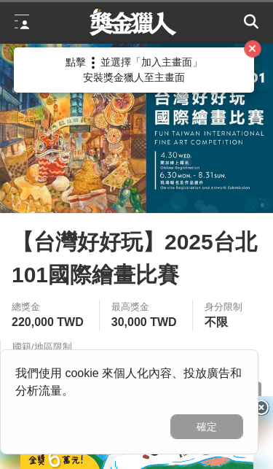
click at [257, 41] on button "button" at bounding box center [253, 49] width 18 height 18
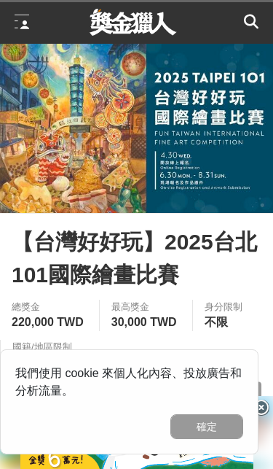
click at [119, 23] on link at bounding box center [134, 22] width 88 height 27
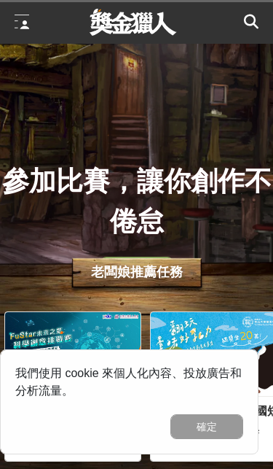
click at [155, 275] on span "所有比賽" at bounding box center [137, 269] width 41 height 12
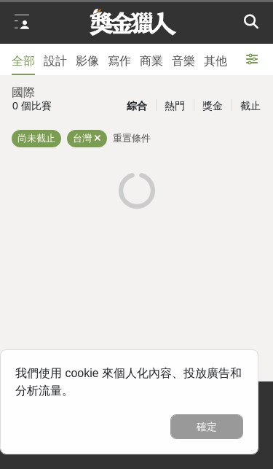
click at [207, 428] on button "確定" at bounding box center [207, 426] width 73 height 25
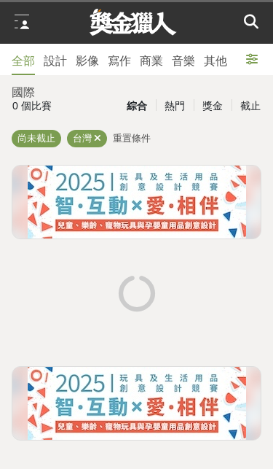
click at [171, 112] on div "熱門" at bounding box center [175, 106] width 38 height 26
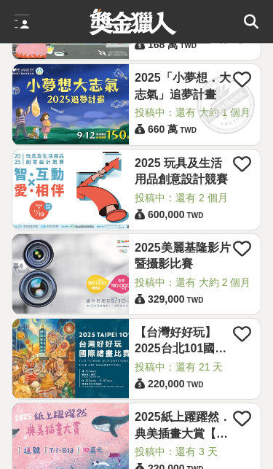
scroll to position [1044, 0]
click at [94, 450] on img at bounding box center [70, 442] width 117 height 79
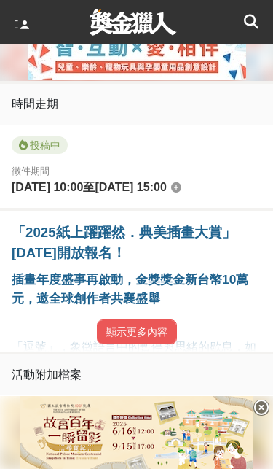
click at [155, 344] on button "顯示更多內容" at bounding box center [137, 331] width 80 height 25
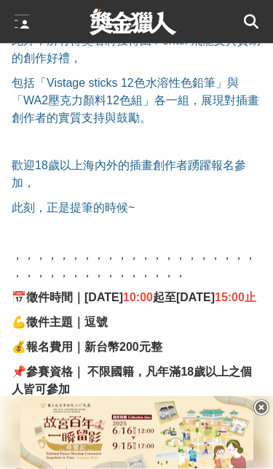
scroll to position [1117, 0]
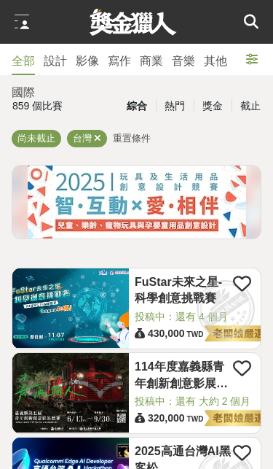
click at [27, 18] on div at bounding box center [22, 22] width 15 height 15
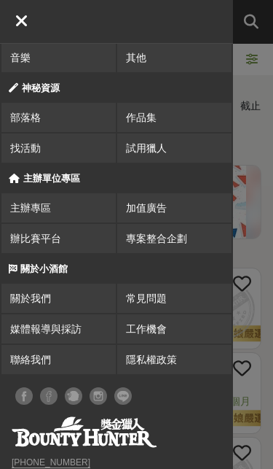
scroll to position [165, 0]
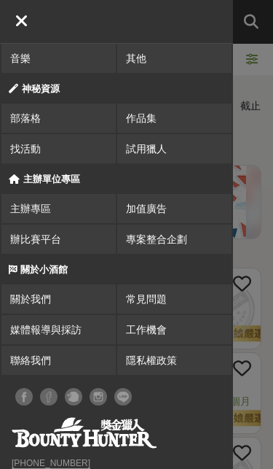
click at [249, 230] on div at bounding box center [253, 234] width 40 height 469
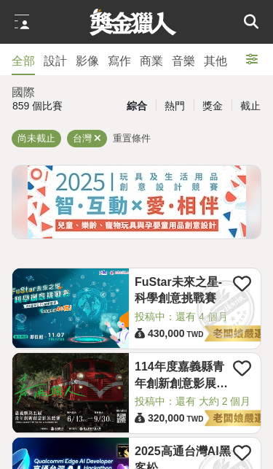
click at [257, 20] on icon at bounding box center [251, 22] width 15 height 15
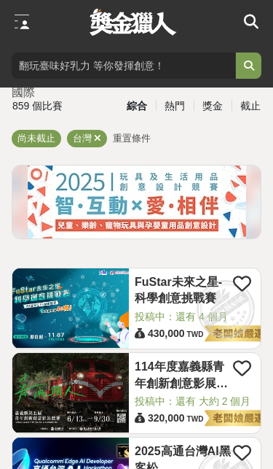
click at [172, 61] on input "search" at bounding box center [124, 66] width 224 height 26
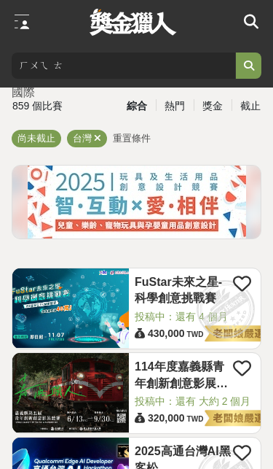
type input "繪圖"
click at [245, 66] on icon "submit" at bounding box center [249, 66] width 10 height 10
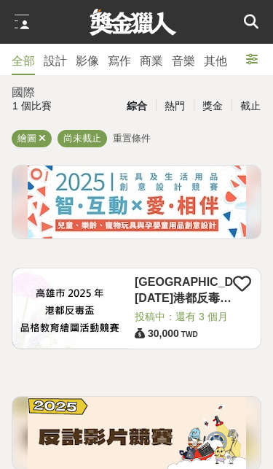
click at [55, 68] on div "設計" at bounding box center [55, 62] width 23 height 18
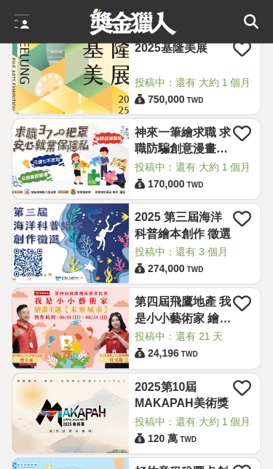
scroll to position [1795, 0]
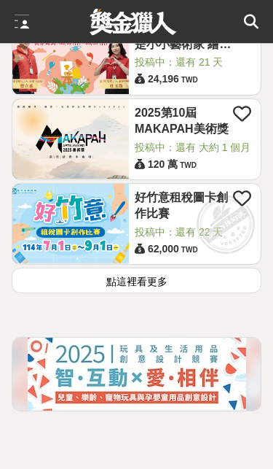
click at [198, 294] on button "點這裡看更多" at bounding box center [137, 281] width 250 height 26
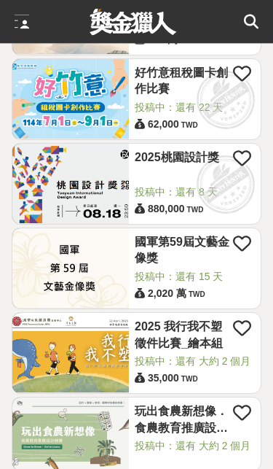
scroll to position [2205, 0]
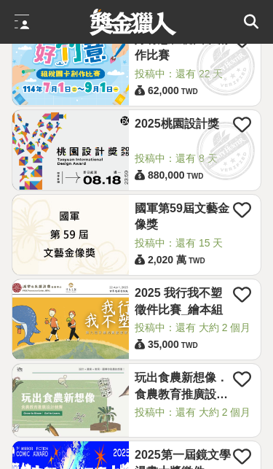
click at [222, 335] on span "投稿中：還有 大約 2 個月" at bounding box center [195, 327] width 120 height 15
click at [201, 318] on link "2025 我行我不塑徵件比賽_繪本組" at bounding box center [184, 301] width 98 height 33
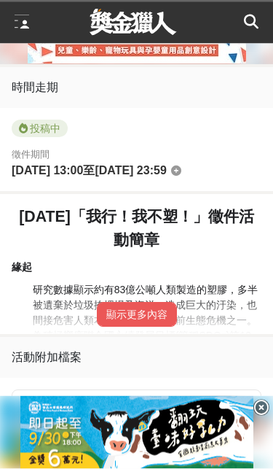
scroll to position [608, 0]
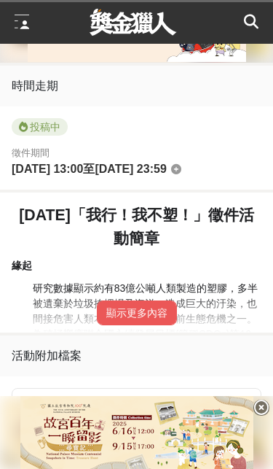
click at [158, 325] on button "顯示更多內容" at bounding box center [137, 312] width 80 height 25
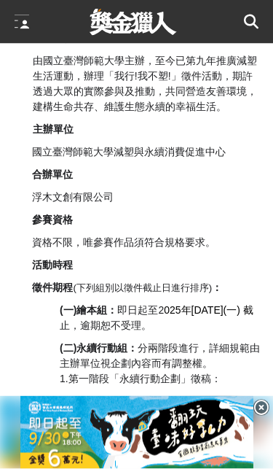
scroll to position [990, 0]
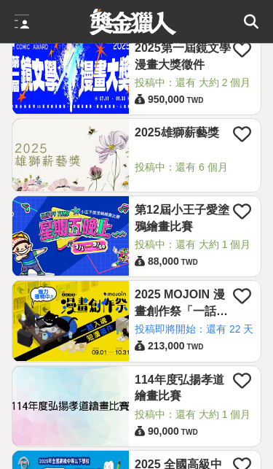
scroll to position [2612, 0]
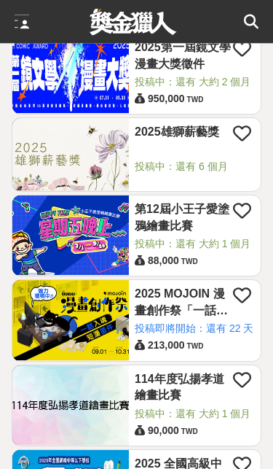
click at [217, 252] on span "投稿中：還有 大約 1 個月" at bounding box center [195, 244] width 120 height 15
click at [90, 265] on img at bounding box center [70, 235] width 117 height 79
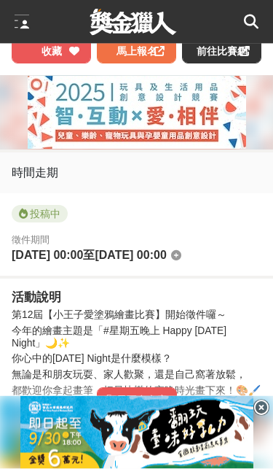
scroll to position [520, 0]
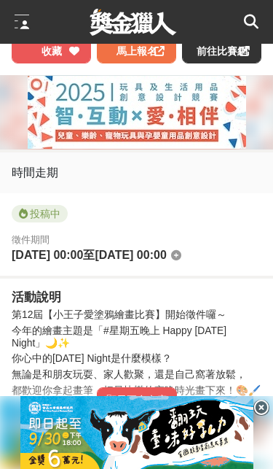
click at [152, 412] on button "顯示更多內容" at bounding box center [137, 399] width 80 height 25
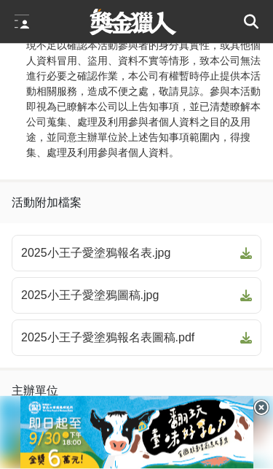
scroll to position [2667, 0]
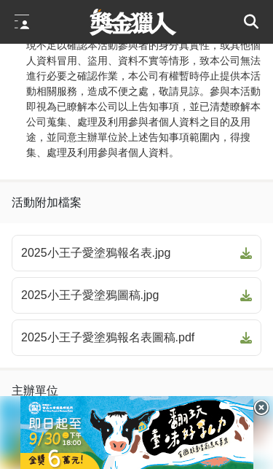
click at [218, 287] on span "2025小王子愛塗鴉圖稿.jpg" at bounding box center [128, 296] width 214 height 18
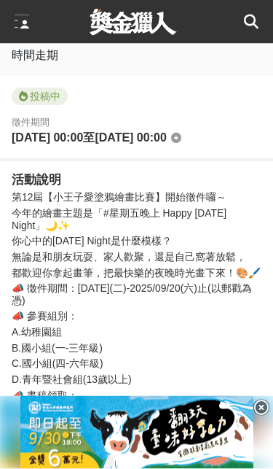
scroll to position [637, 0]
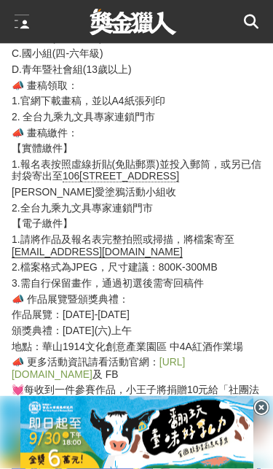
click at [185, 357] on link "[URL][DOMAIN_NAME]" at bounding box center [99, 369] width 174 height 24
